Goal: Task Accomplishment & Management: Use online tool/utility

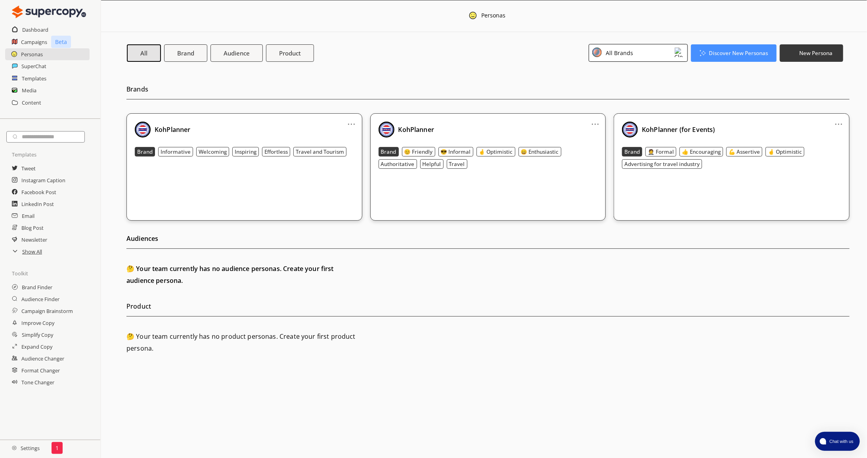
click at [660, 57] on div "All Brands" at bounding box center [638, 53] width 99 height 18
click at [351, 121] on link "..." at bounding box center [351, 121] width 8 height 6
click at [342, 138] on li "Edit" at bounding box center [342, 137] width 46 height 15
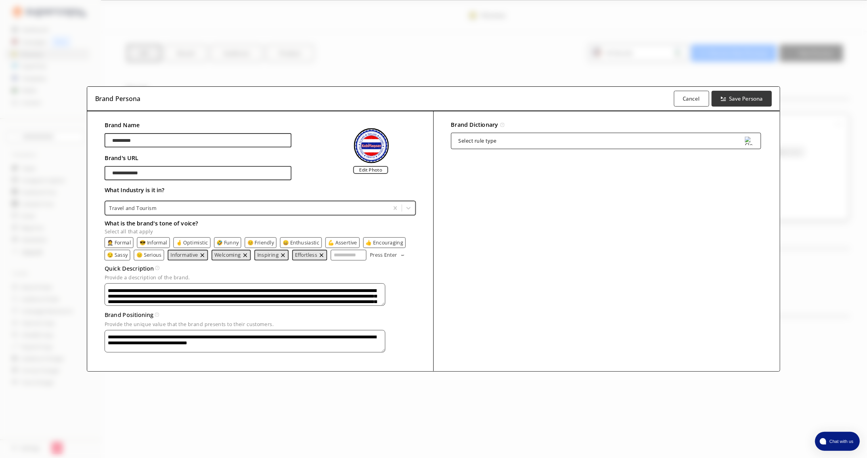
click at [161, 138] on input "**********" at bounding box center [197, 140] width 187 height 14
type input "**********"
click at [741, 98] on b "Save Persona" at bounding box center [746, 99] width 35 height 8
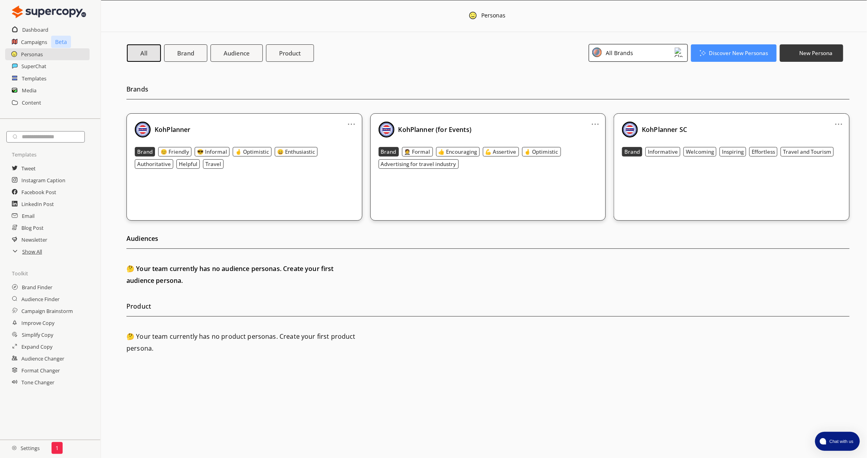
click at [638, 50] on div "All Brands" at bounding box center [638, 53] width 99 height 18
click at [634, 119] on div "KohPlanner SC" at bounding box center [625, 122] width 39 height 6
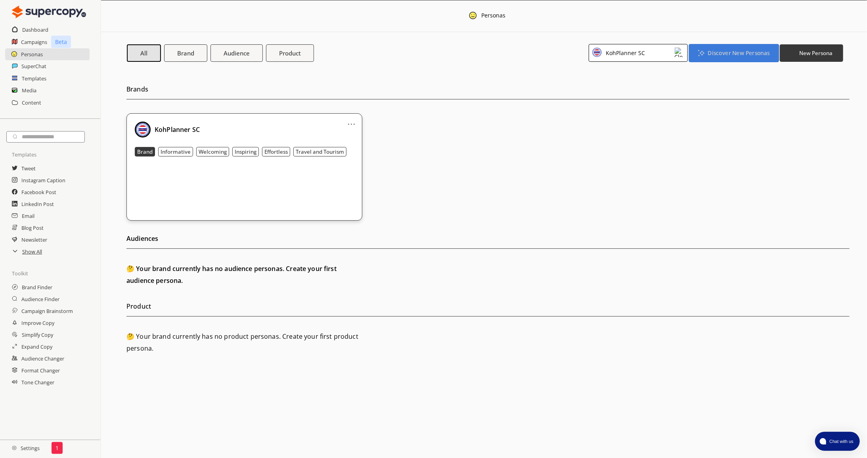
click at [741, 49] on button "Discover New Personas" at bounding box center [734, 53] width 90 height 18
click at [735, 86] on li "Audience Finder" at bounding box center [734, 86] width 85 height 14
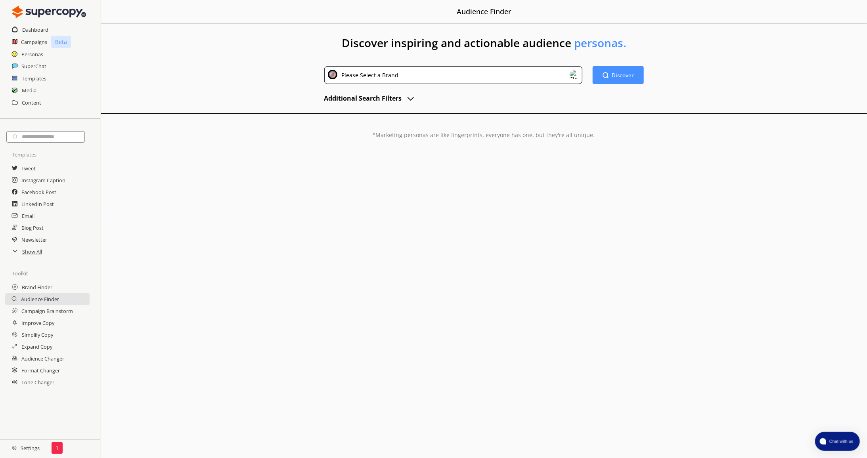
click at [541, 77] on div "Please Select a Brand" at bounding box center [453, 75] width 259 height 18
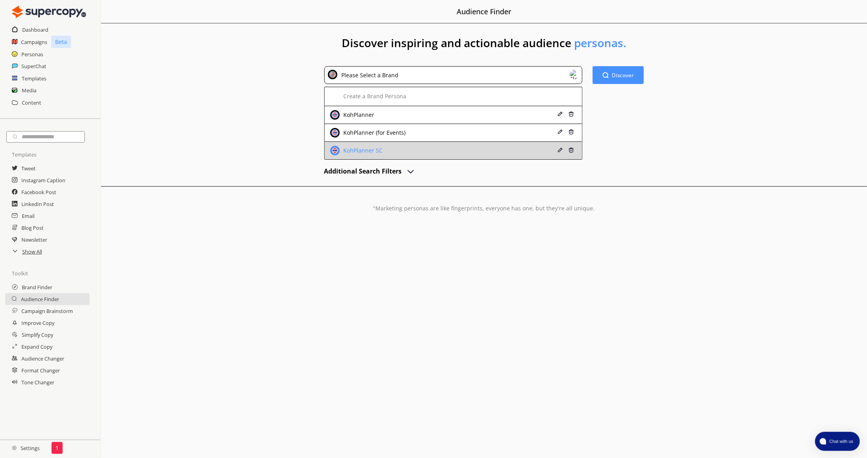
click at [512, 146] on div "KohPlanner SC" at bounding box center [430, 151] width 201 height 10
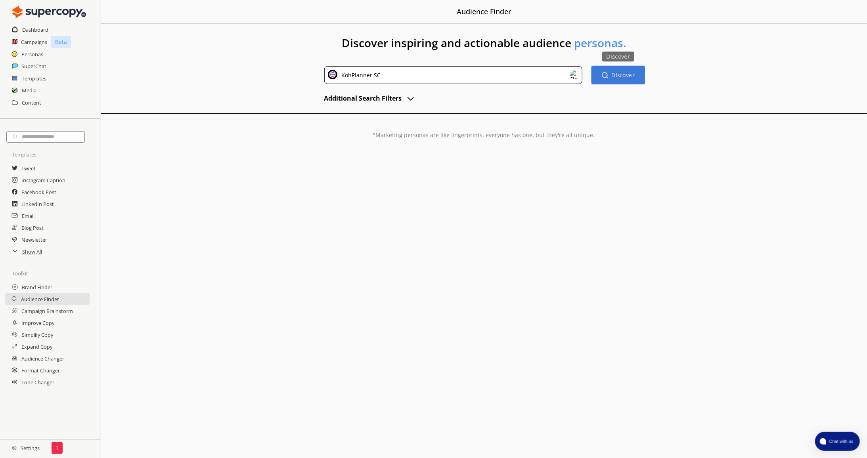
click at [616, 79] on b "Discover" at bounding box center [623, 75] width 23 height 8
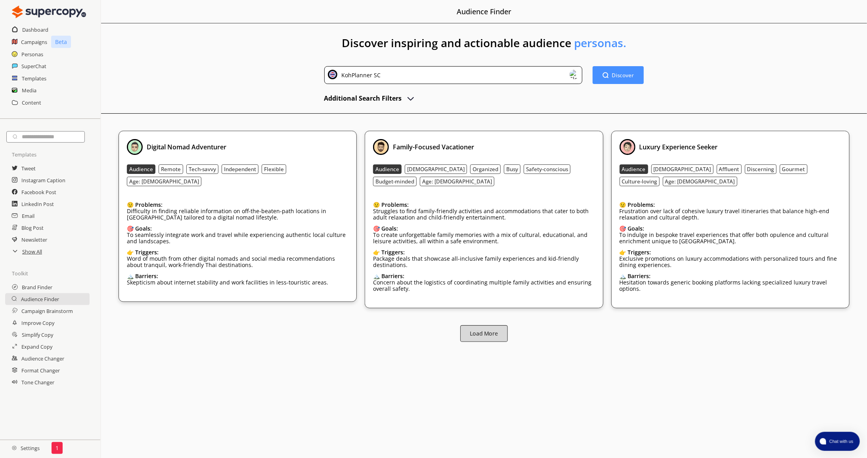
click at [475, 335] on b "Load More" at bounding box center [484, 334] width 28 height 8
